Goal: Task Accomplishment & Management: Use online tool/utility

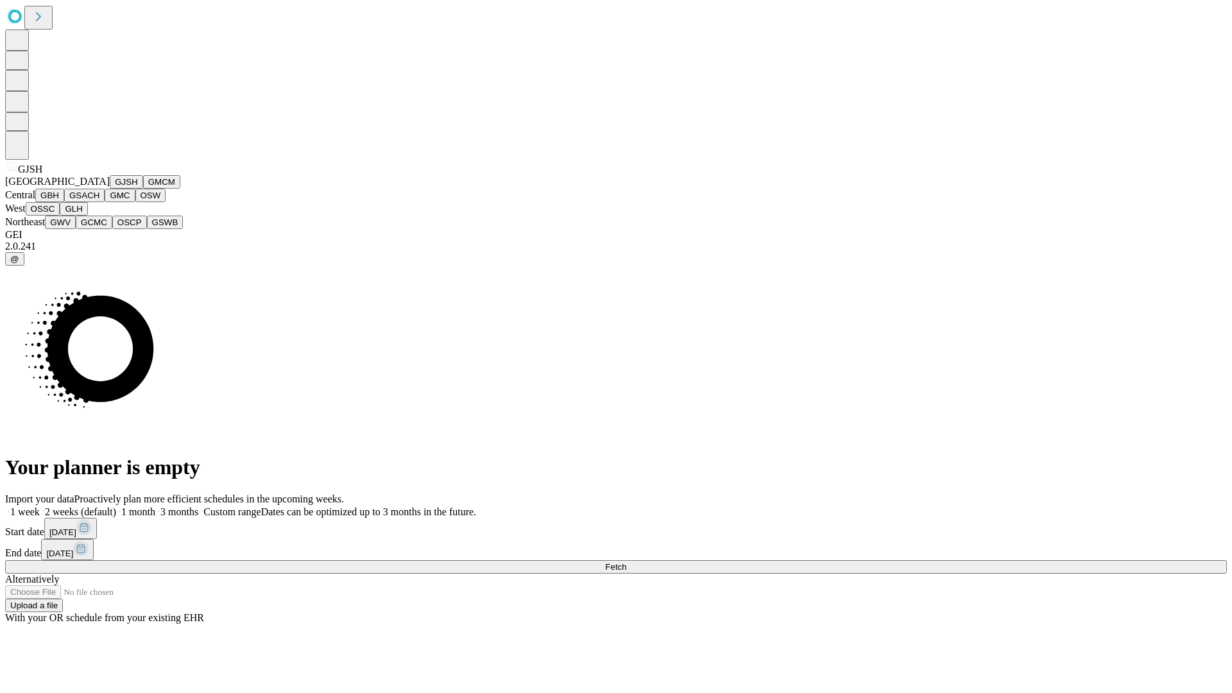
click at [110, 189] on button "GJSH" at bounding box center [126, 181] width 33 height 13
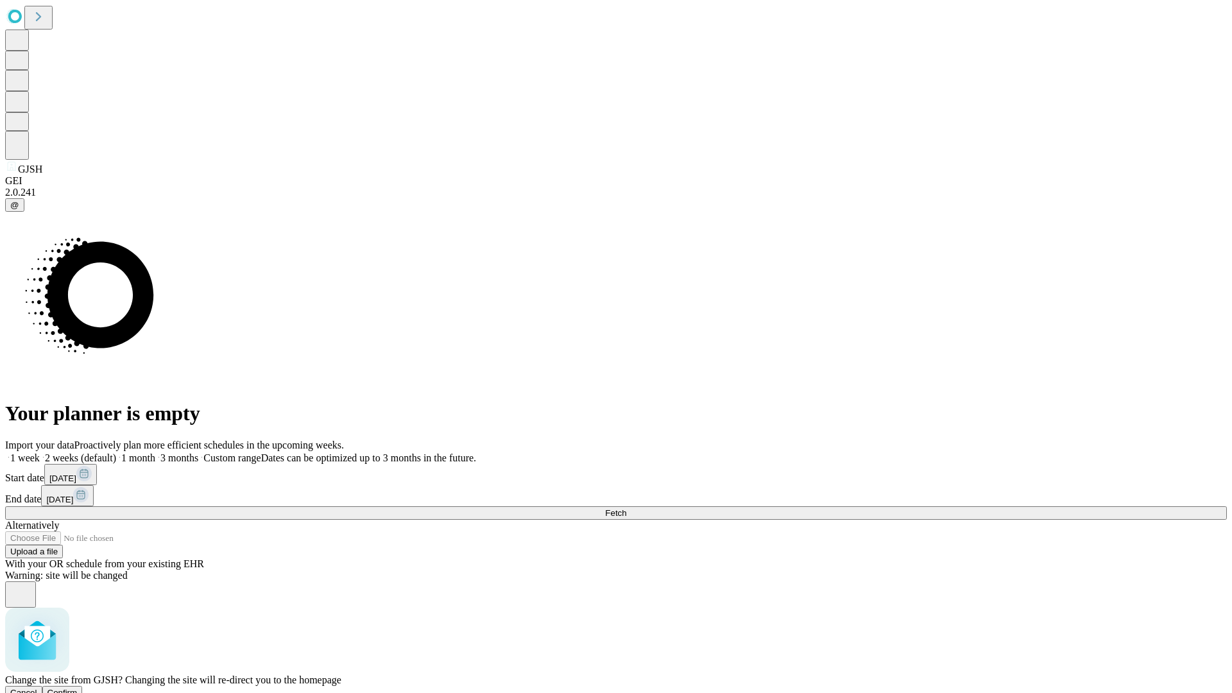
click at [78, 688] on span "Confirm" at bounding box center [63, 693] width 30 height 10
click at [155, 453] on label "1 month" at bounding box center [135, 458] width 39 height 11
click at [627, 508] on span "Fetch" at bounding box center [615, 513] width 21 height 10
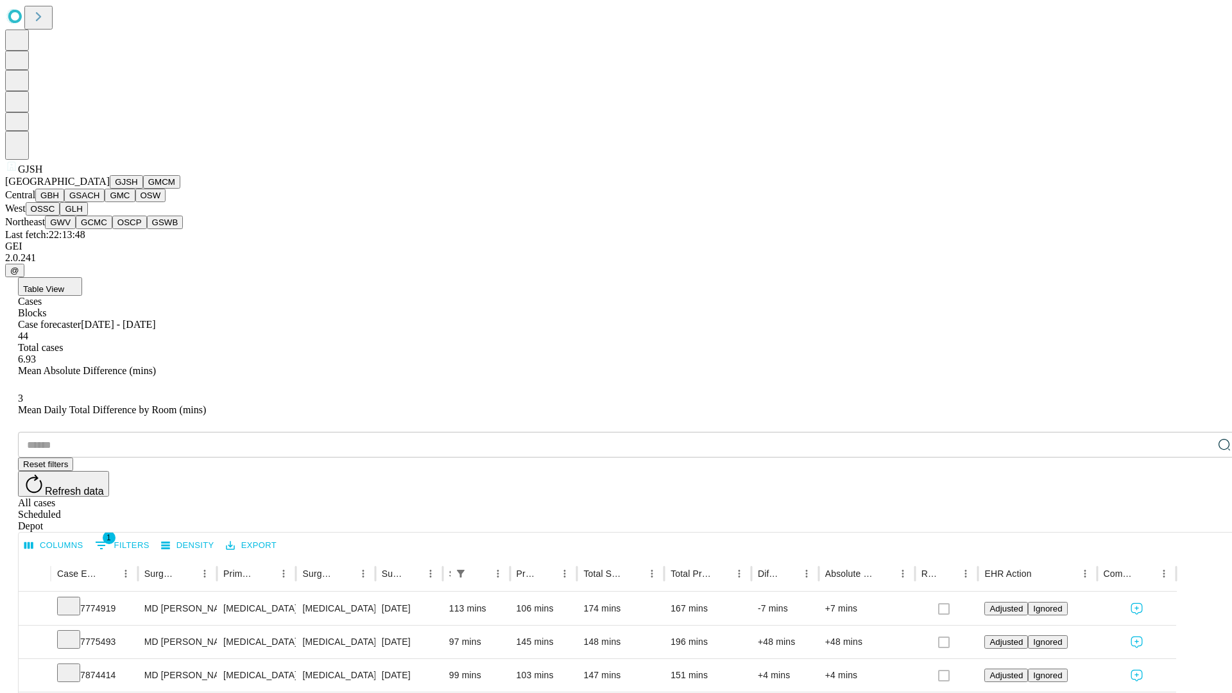
click at [143, 189] on button "GMCM" at bounding box center [161, 181] width 37 height 13
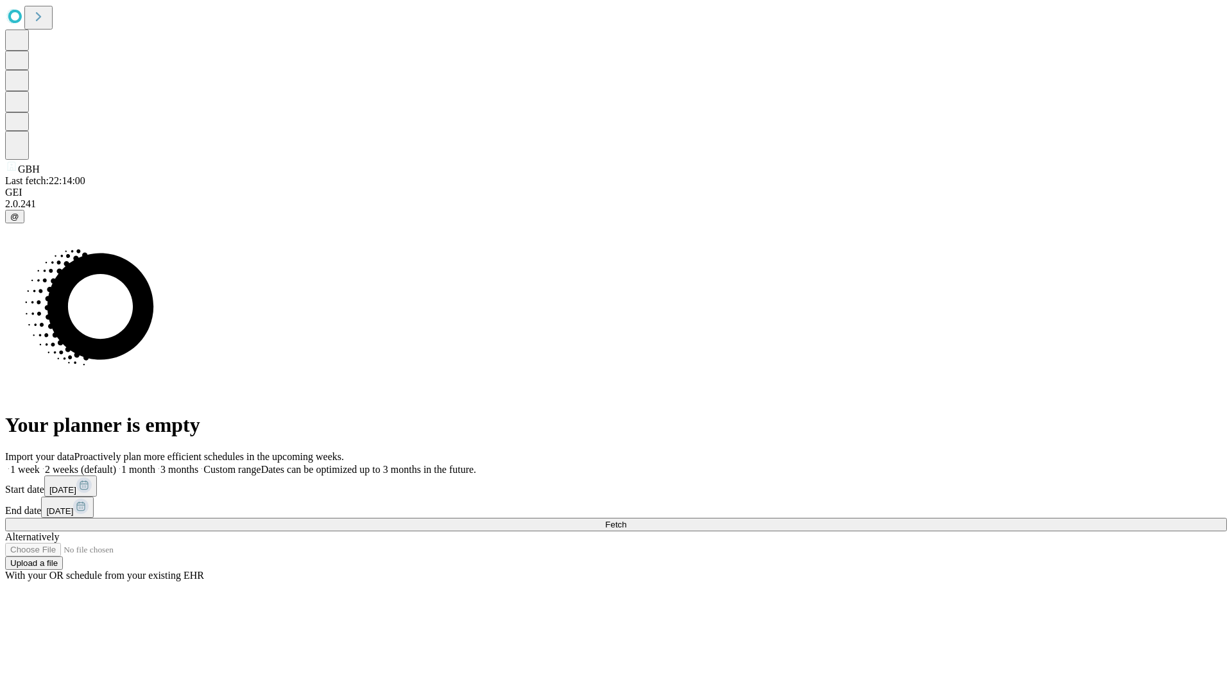
click at [627, 520] on span "Fetch" at bounding box center [615, 525] width 21 height 10
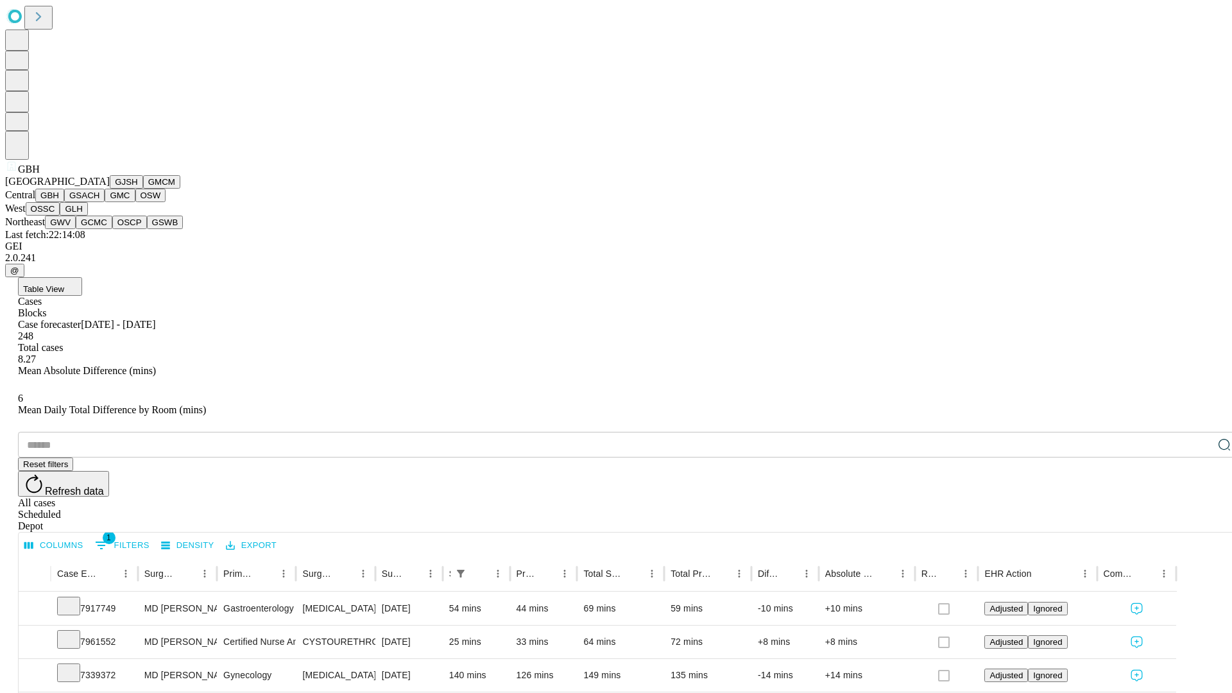
click at [99, 202] on button "GSACH" at bounding box center [84, 195] width 40 height 13
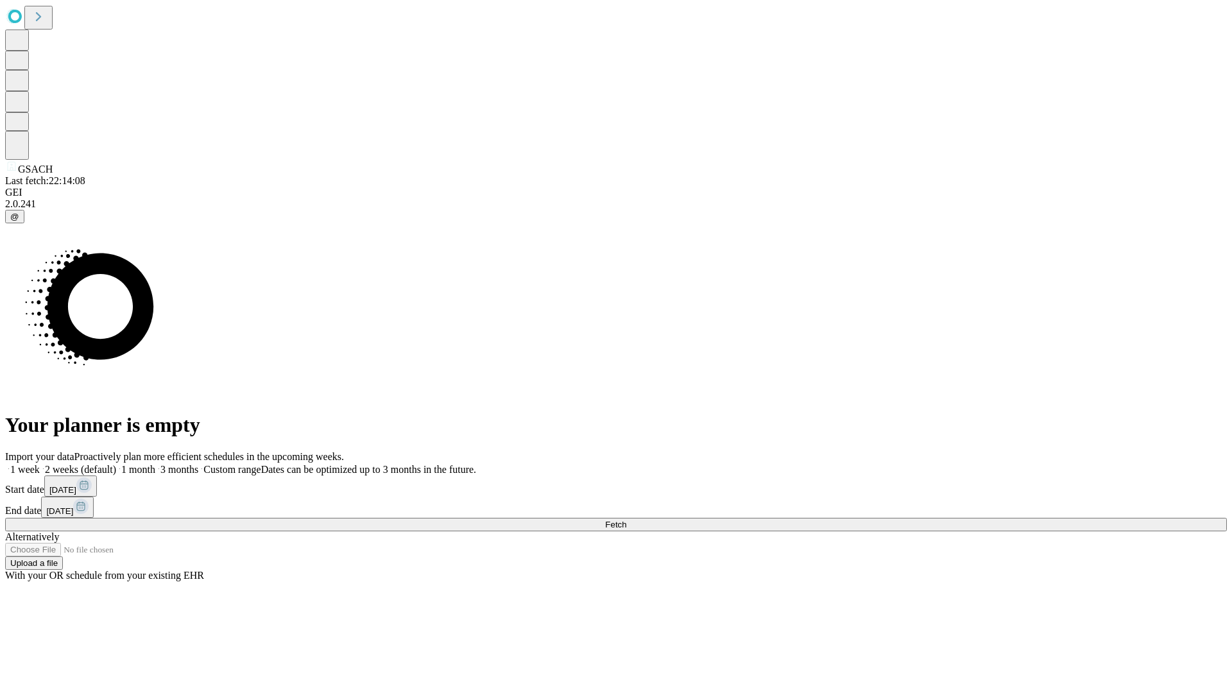
click at [155, 464] on label "1 month" at bounding box center [135, 469] width 39 height 11
click at [627, 520] on span "Fetch" at bounding box center [615, 525] width 21 height 10
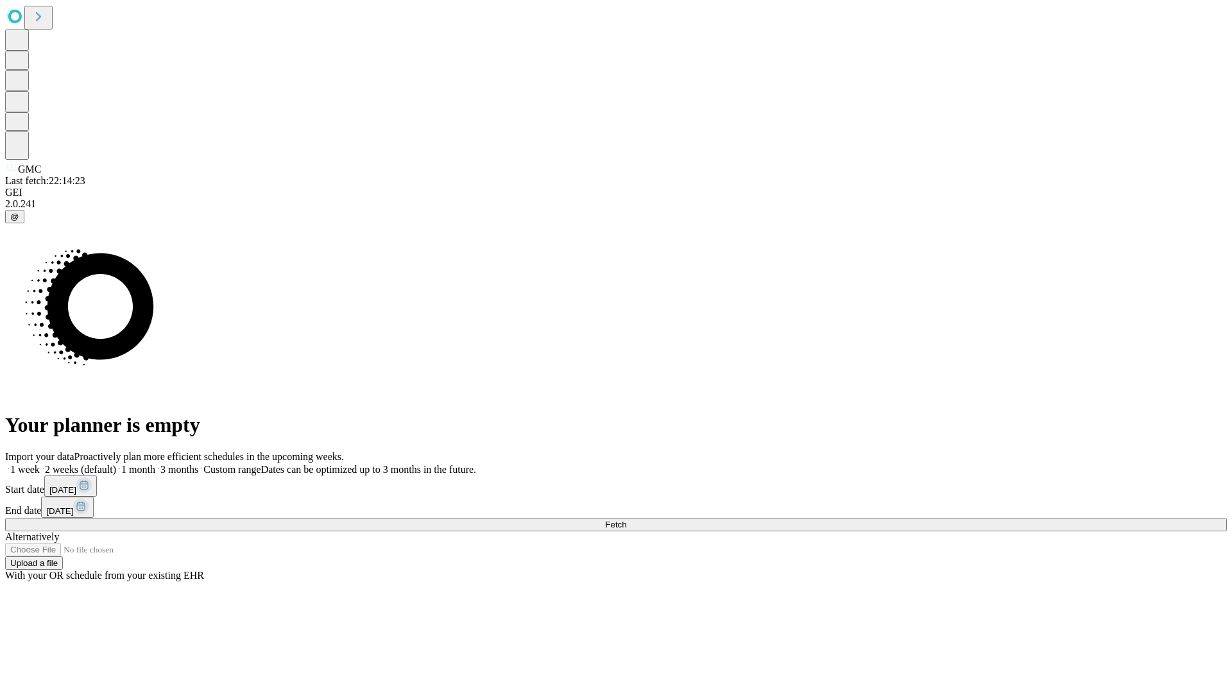
click at [155, 464] on label "1 month" at bounding box center [135, 469] width 39 height 11
click at [627, 520] on span "Fetch" at bounding box center [615, 525] width 21 height 10
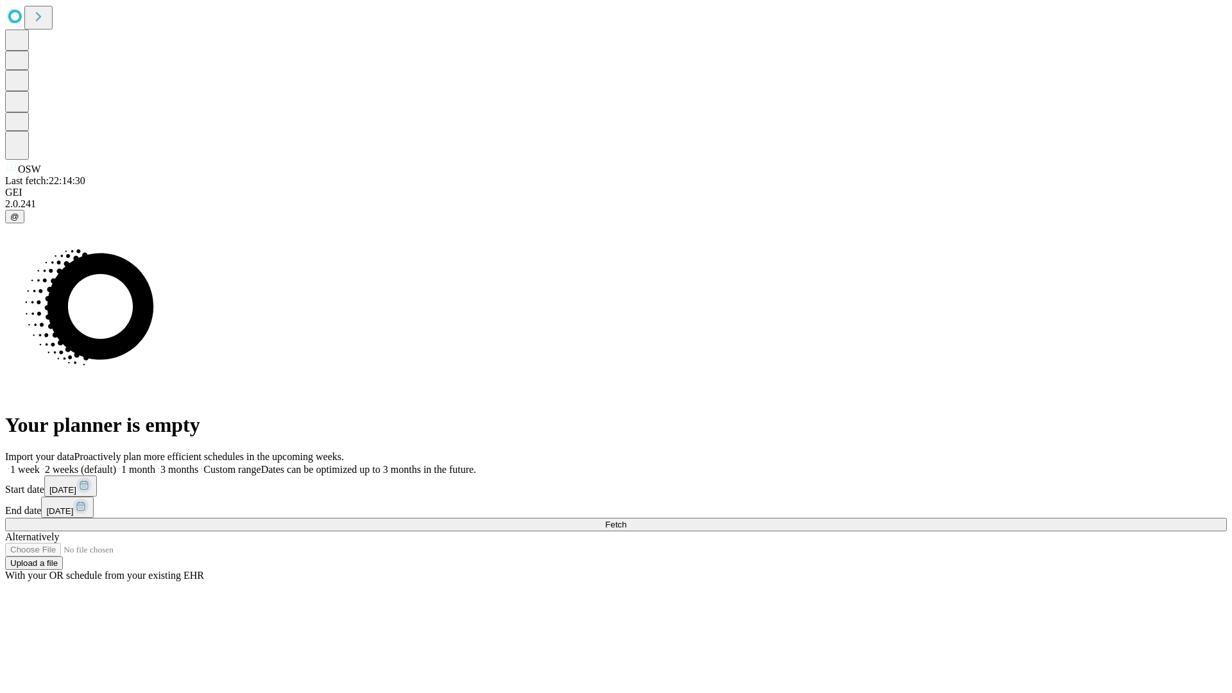
click at [155, 464] on label "1 month" at bounding box center [135, 469] width 39 height 11
click at [627, 520] on span "Fetch" at bounding box center [615, 525] width 21 height 10
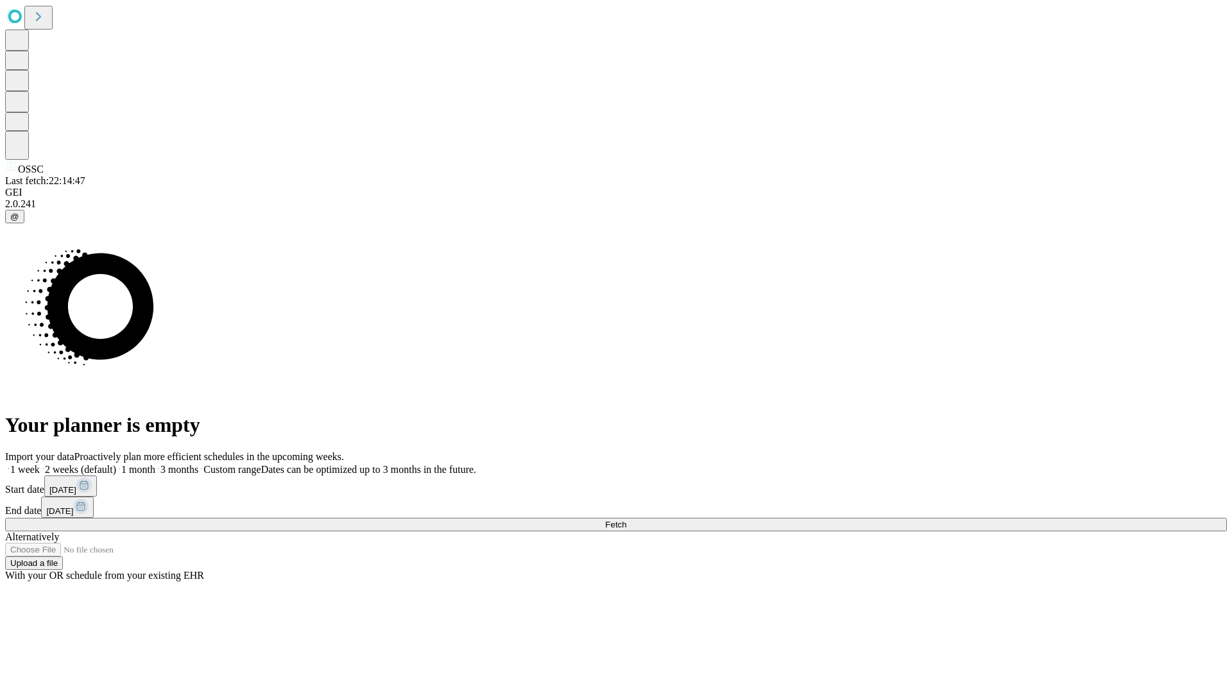
click at [155, 464] on label "1 month" at bounding box center [135, 469] width 39 height 11
click at [627, 520] on span "Fetch" at bounding box center [615, 525] width 21 height 10
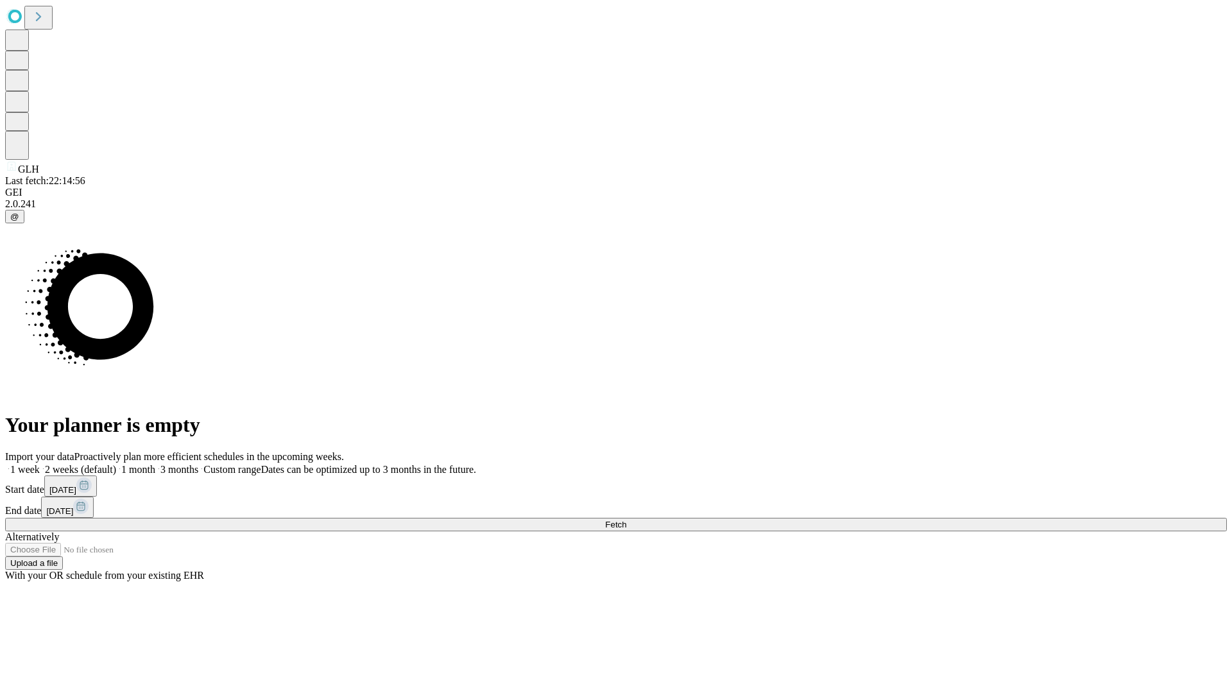
click at [155, 464] on label "1 month" at bounding box center [135, 469] width 39 height 11
click at [627, 520] on span "Fetch" at bounding box center [615, 525] width 21 height 10
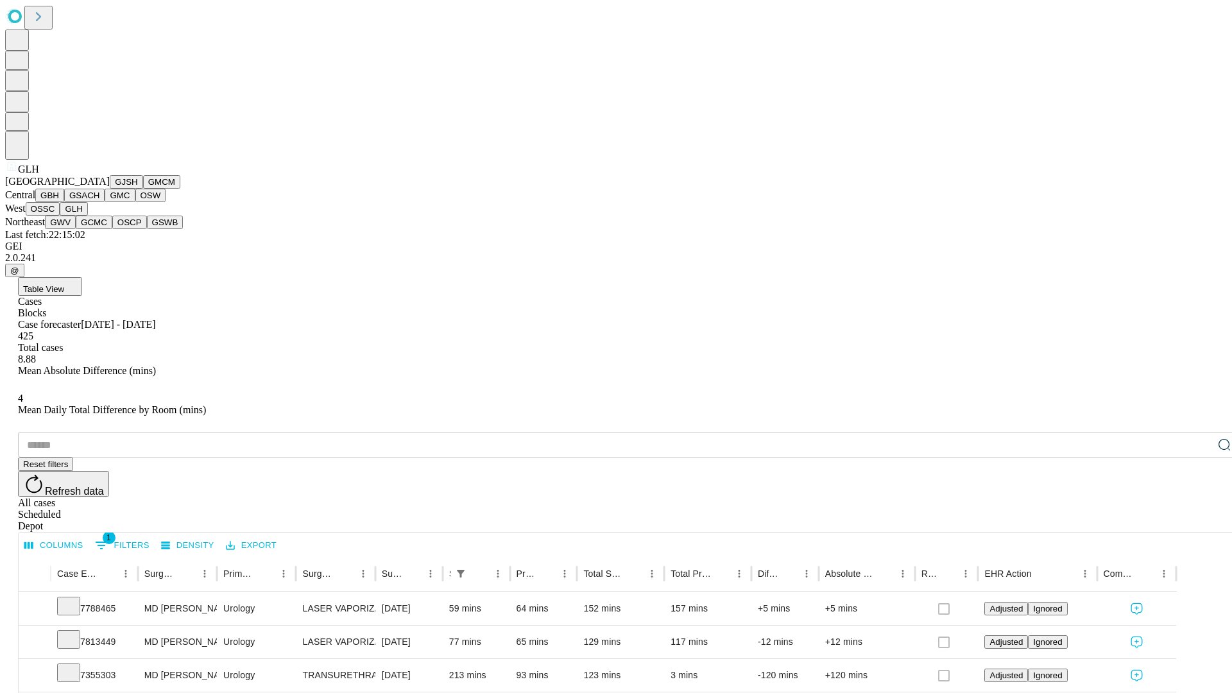
click at [76, 229] on button "GWV" at bounding box center [60, 222] width 31 height 13
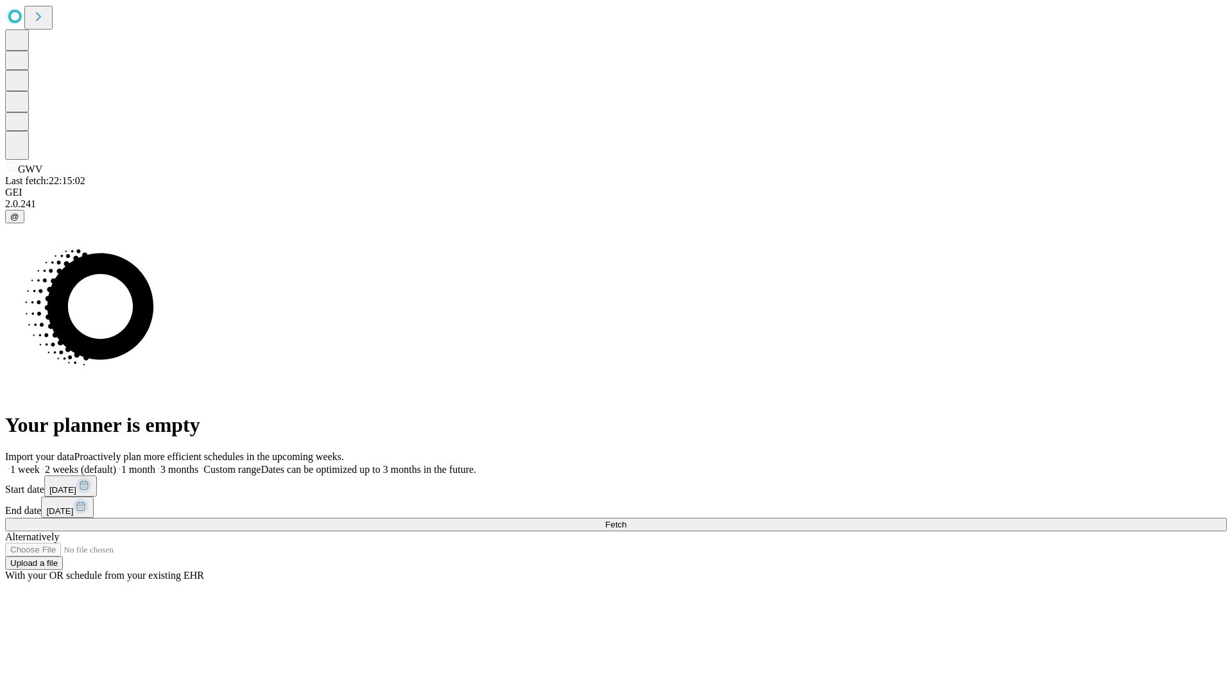
click at [155, 464] on label "1 month" at bounding box center [135, 469] width 39 height 11
click at [627, 520] on span "Fetch" at bounding box center [615, 525] width 21 height 10
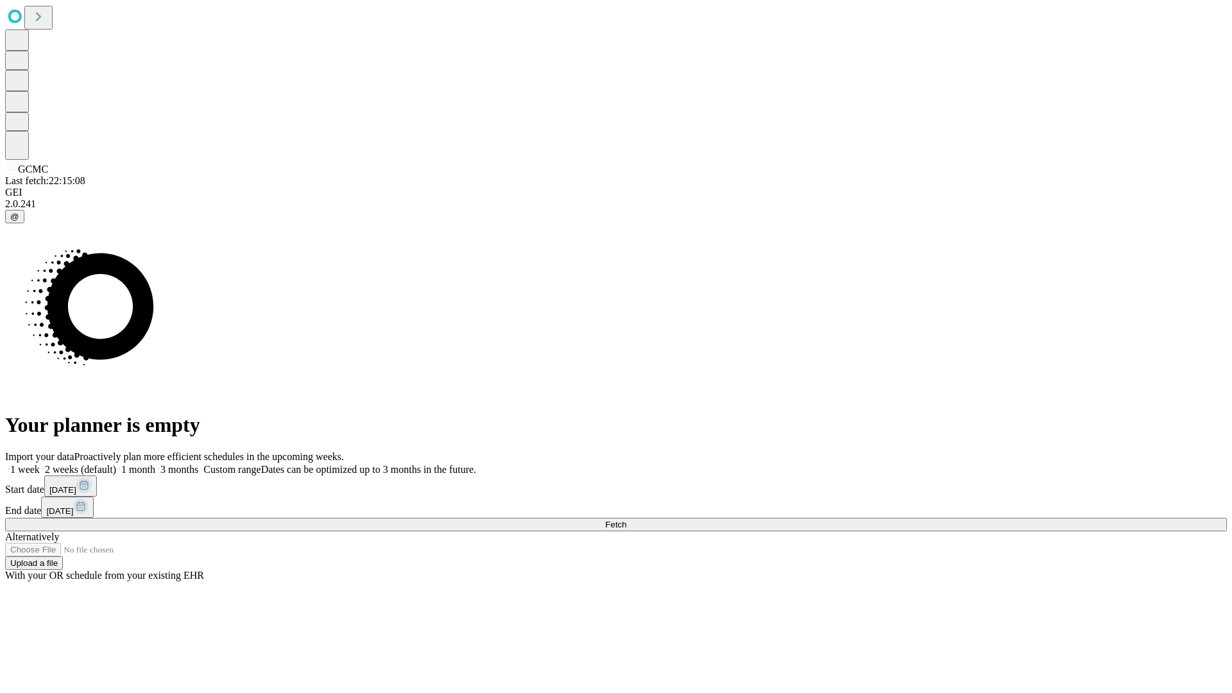
click at [155, 464] on label "1 month" at bounding box center [135, 469] width 39 height 11
click at [627, 520] on span "Fetch" at bounding box center [615, 525] width 21 height 10
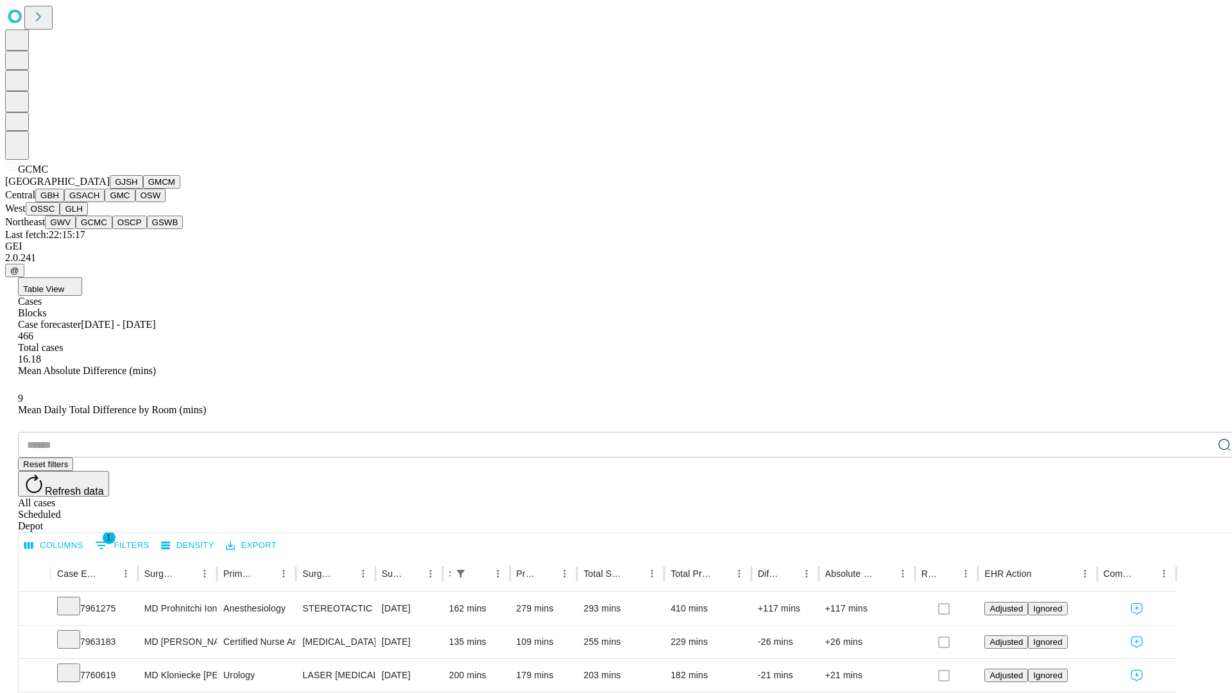
click at [112, 229] on button "OSCP" at bounding box center [129, 222] width 35 height 13
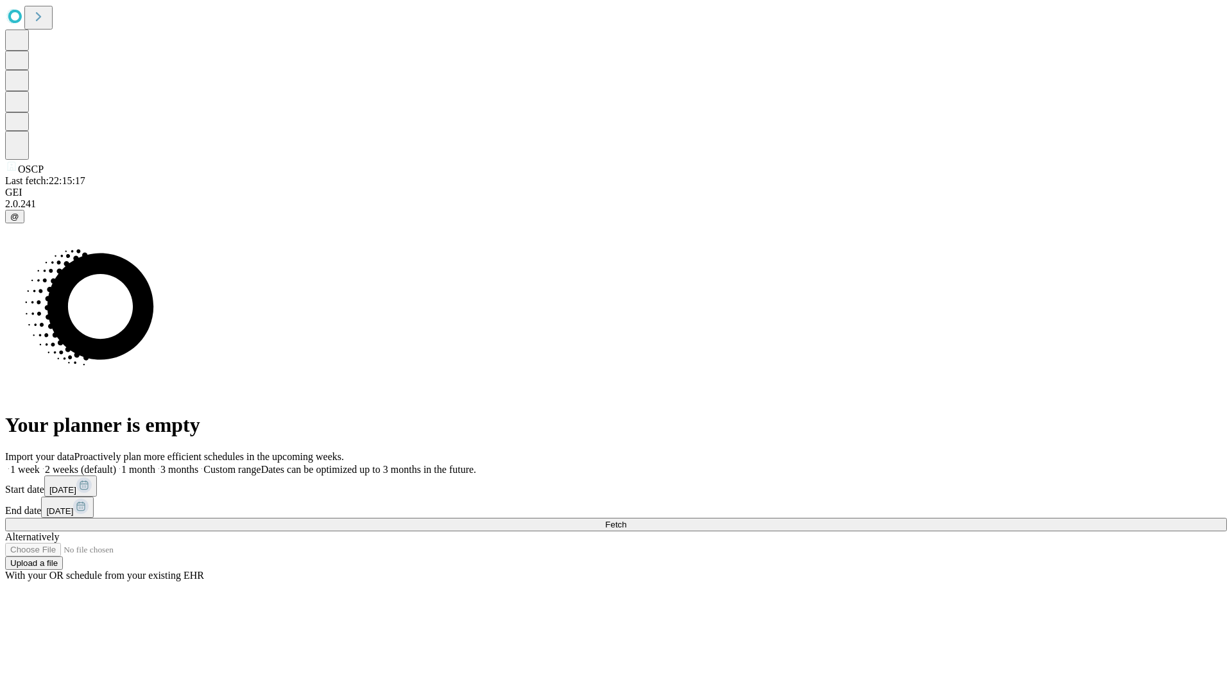
click at [155, 464] on label "1 month" at bounding box center [135, 469] width 39 height 11
click at [627, 520] on span "Fetch" at bounding box center [615, 525] width 21 height 10
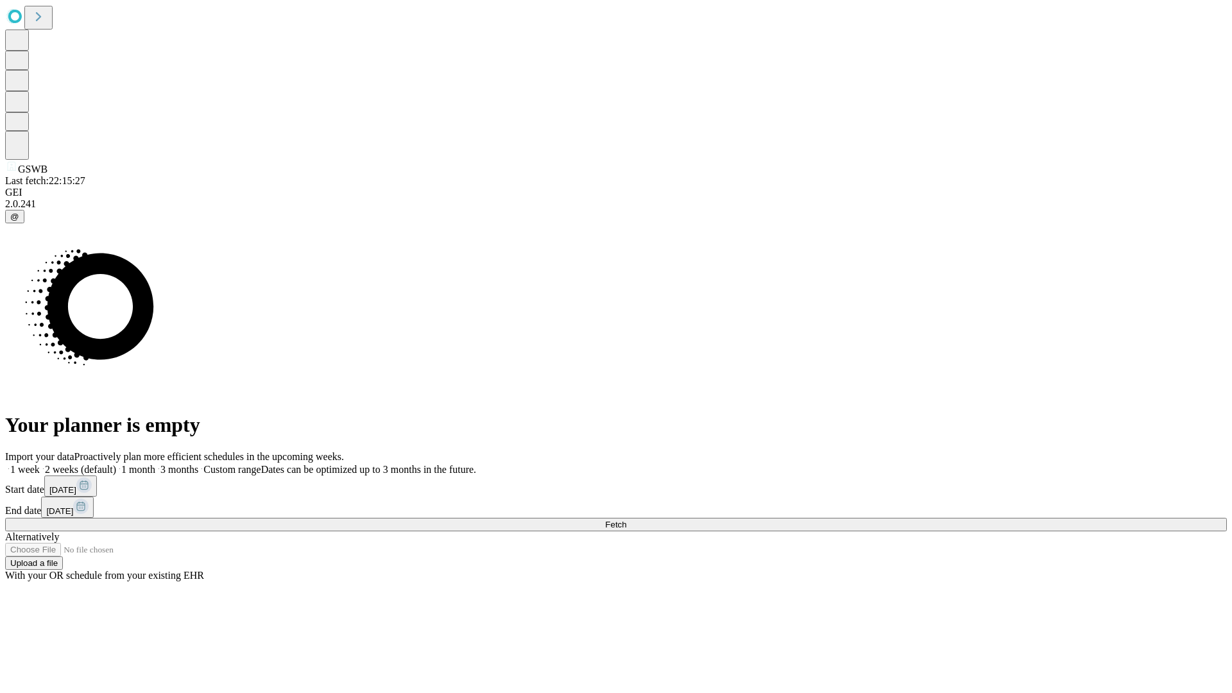
click at [155, 464] on label "1 month" at bounding box center [135, 469] width 39 height 11
click at [627, 520] on span "Fetch" at bounding box center [615, 525] width 21 height 10
